Goal: Find specific page/section: Find specific page/section

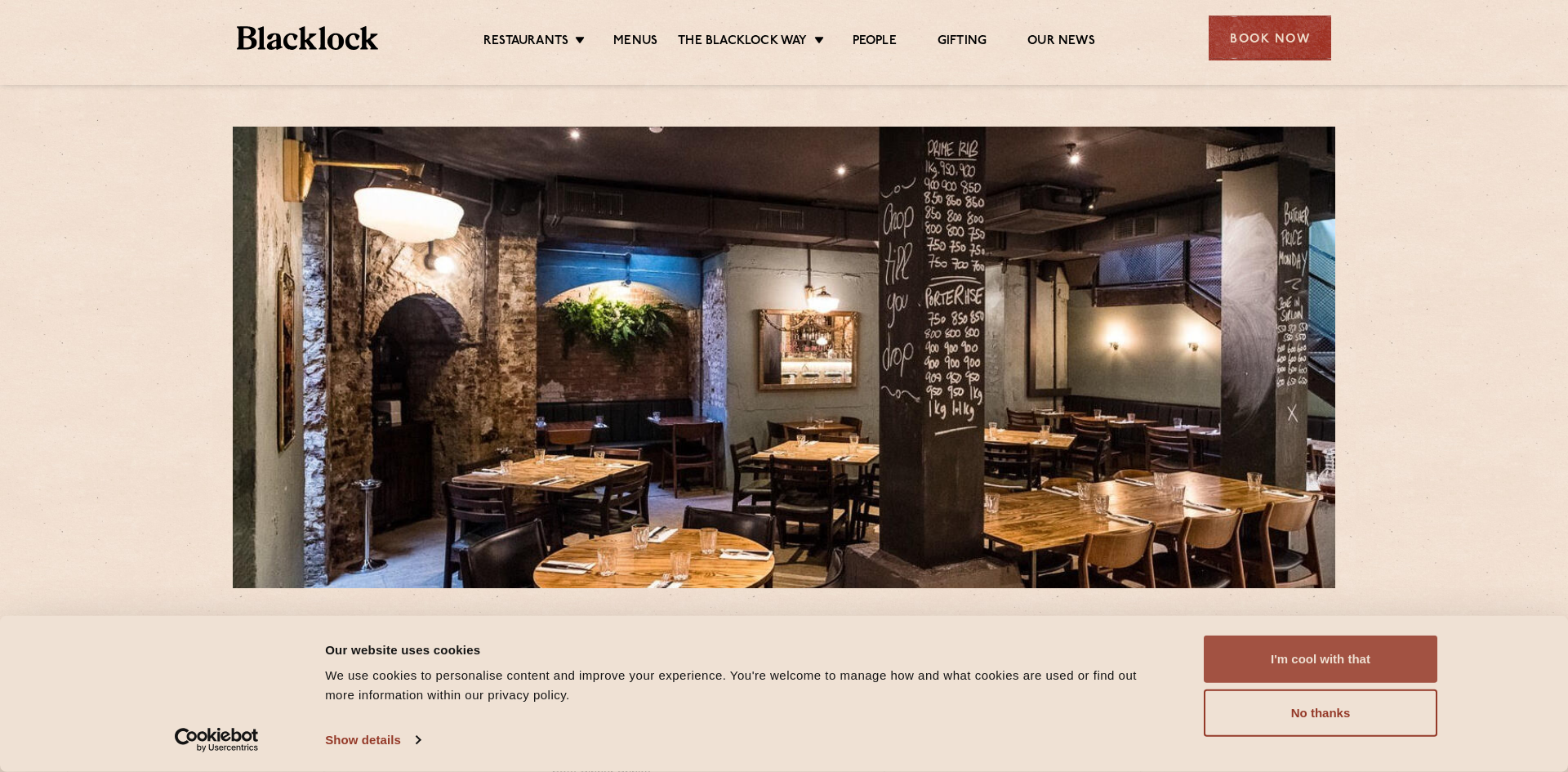
click at [1280, 665] on button "I'm cool with that" at bounding box center [1321, 659] width 234 height 48
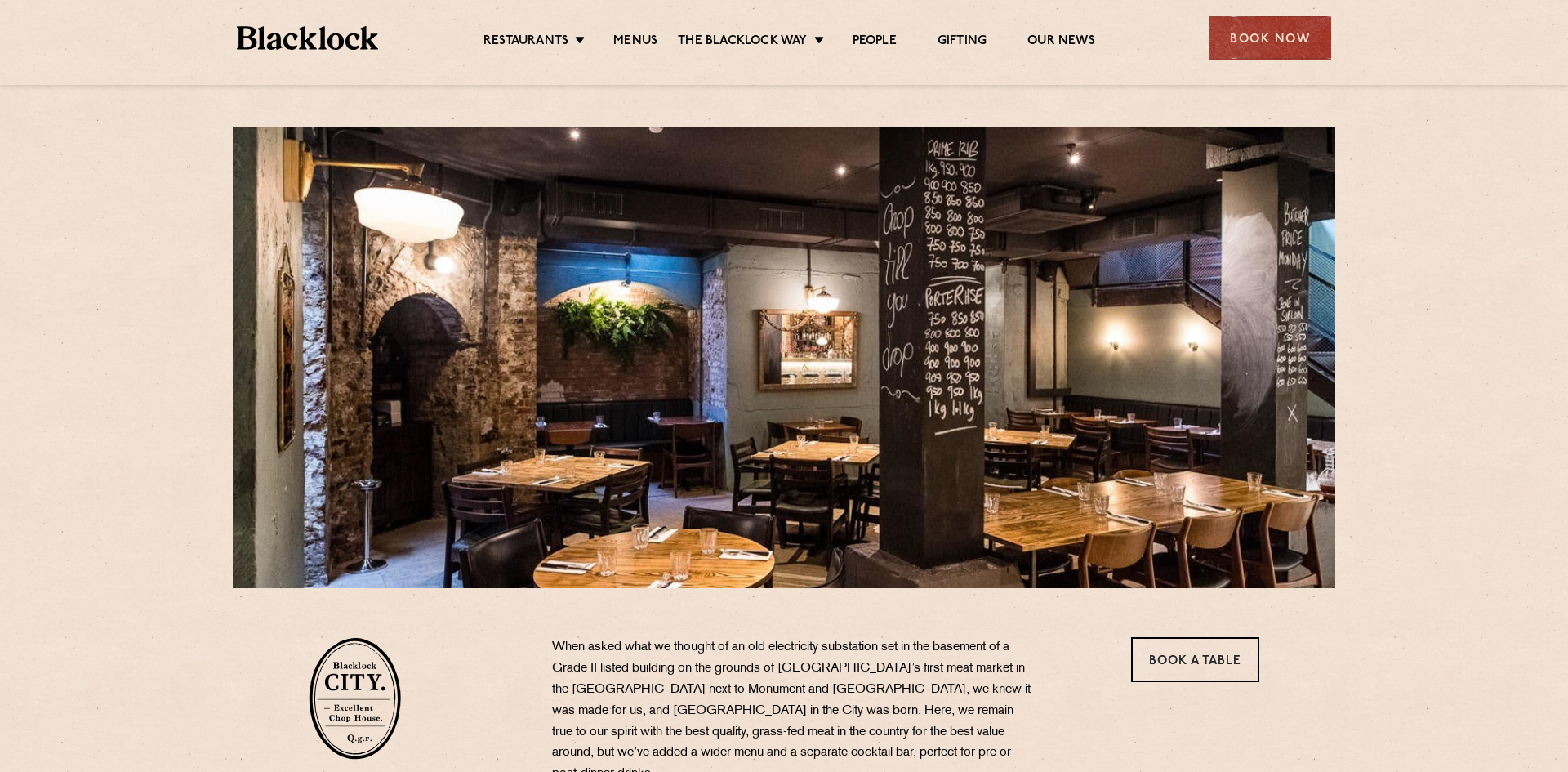
scroll to position [815, 0]
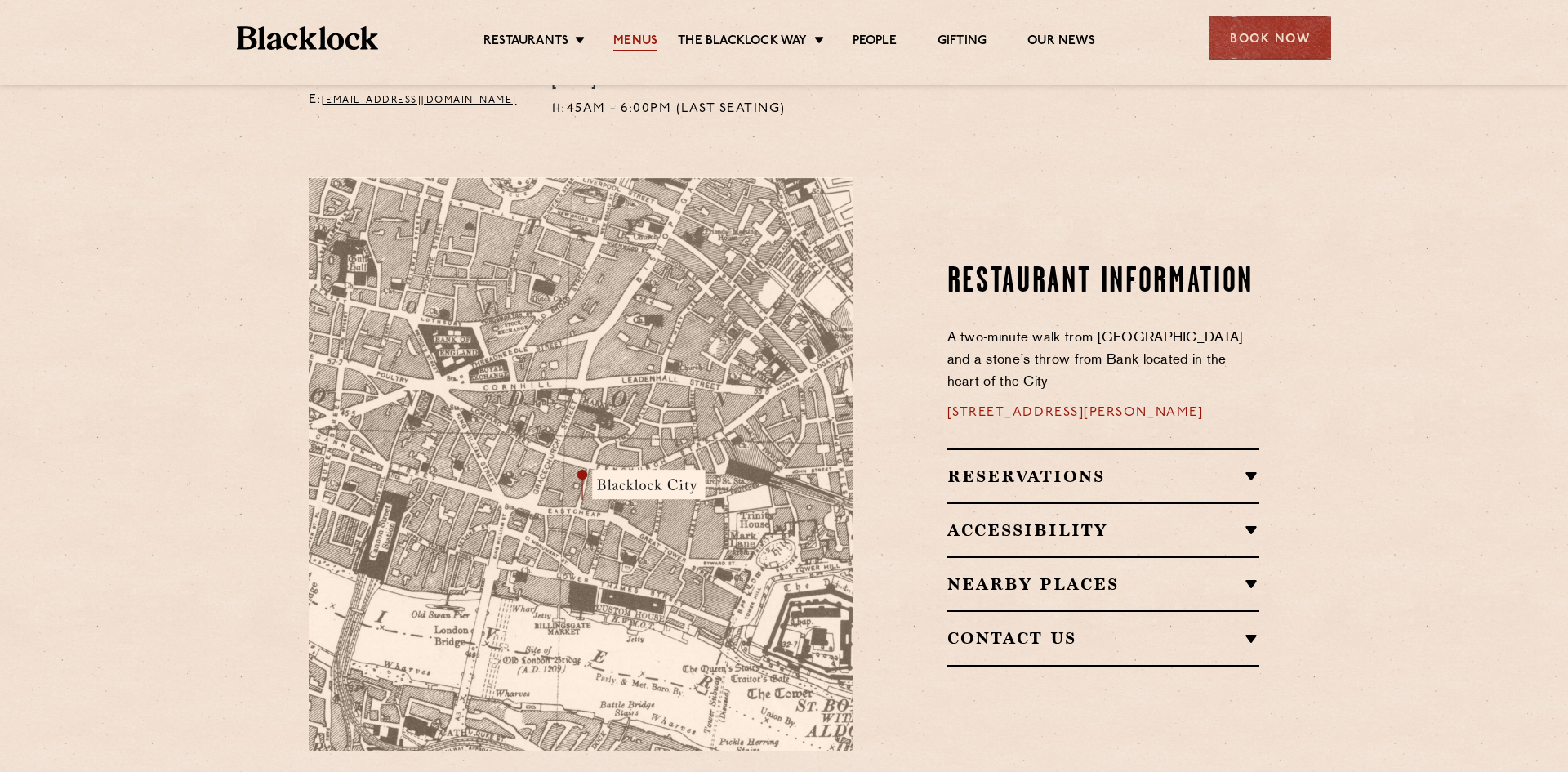
click at [613, 44] on link "Menus" at bounding box center [635, 42] width 44 height 18
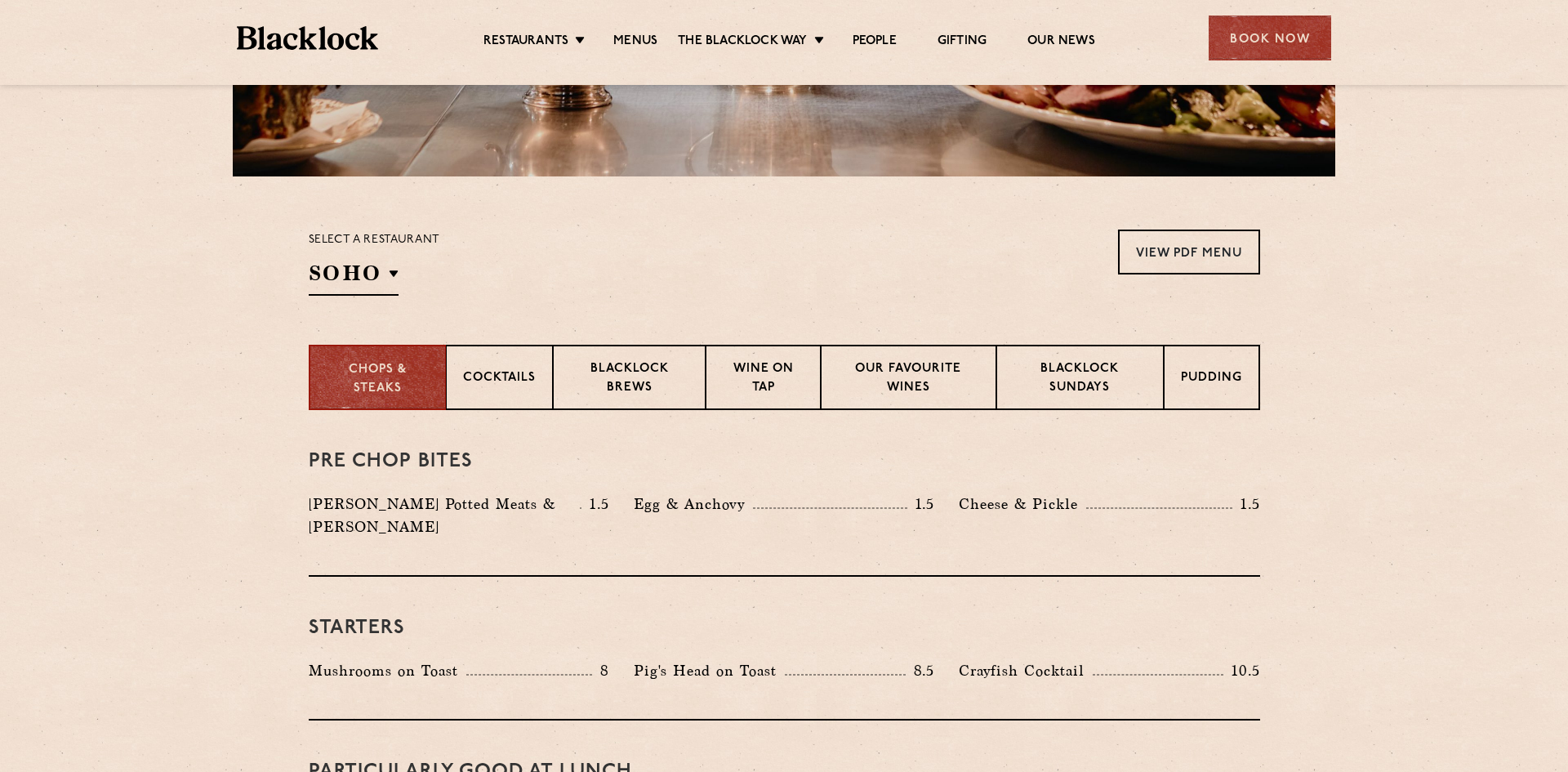
scroll to position [390, 0]
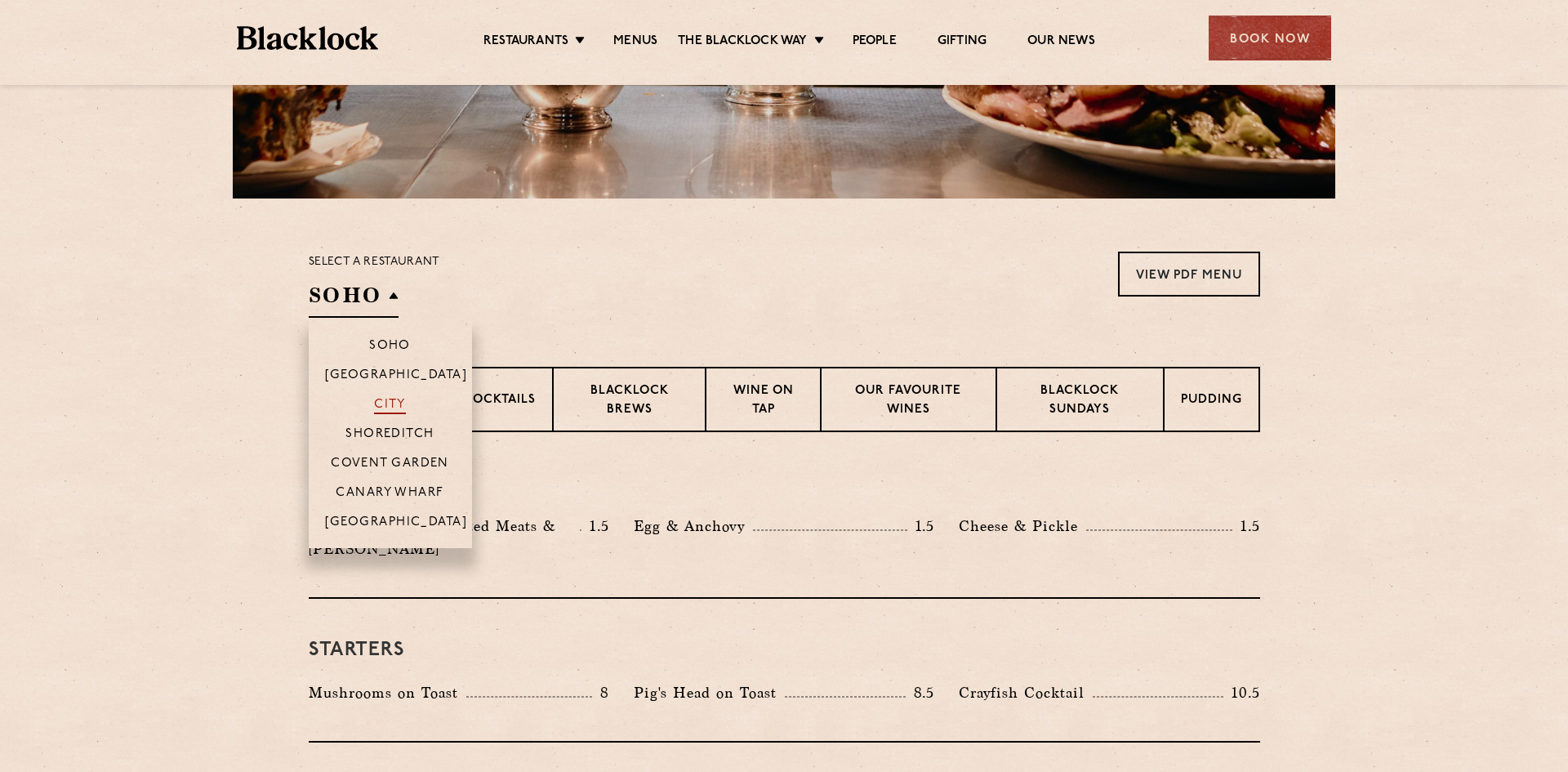
click at [398, 400] on p "City" at bounding box center [390, 406] width 32 height 16
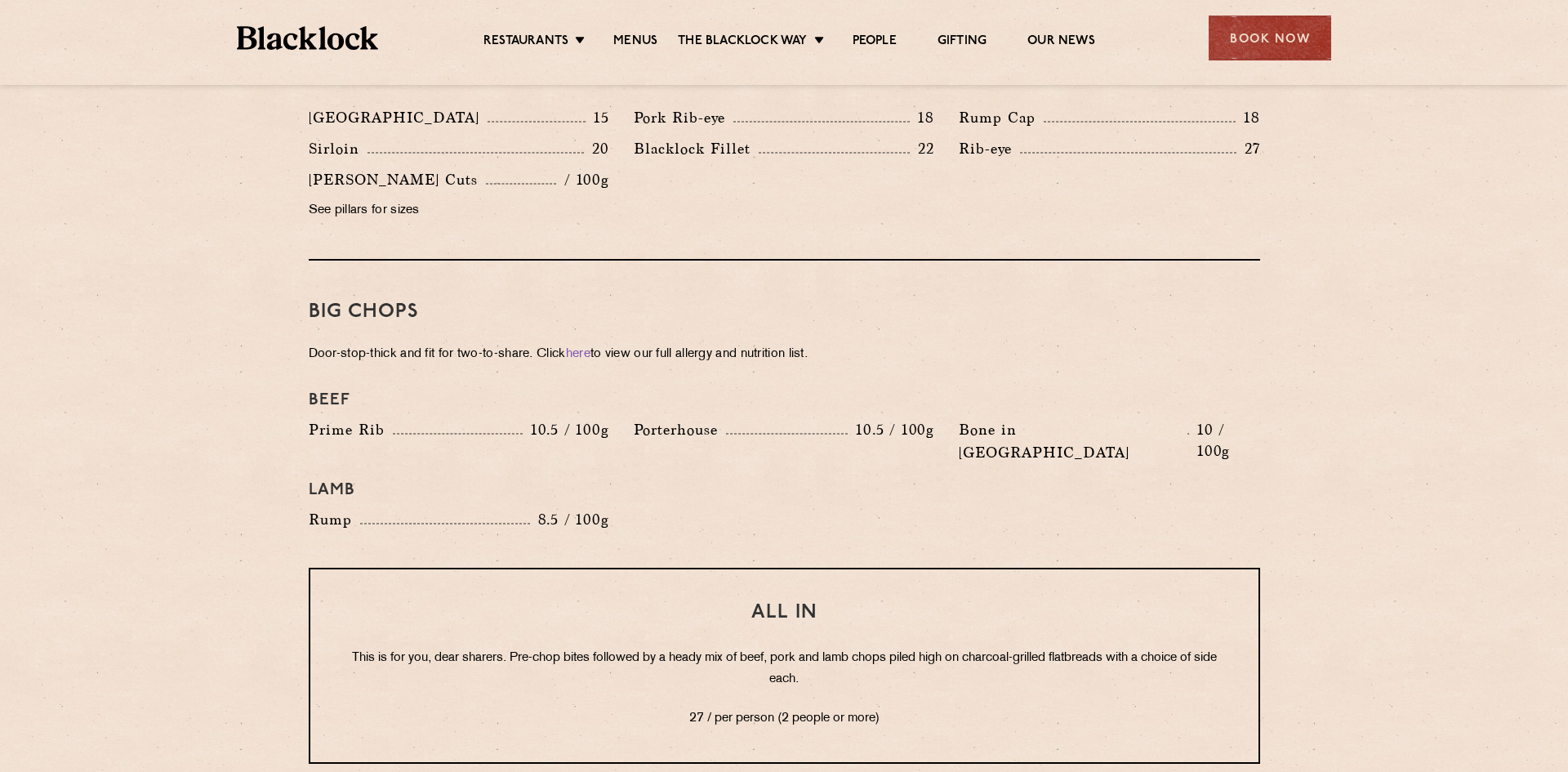
scroll to position [0, 0]
